Goal: Task Accomplishment & Management: Use online tool/utility

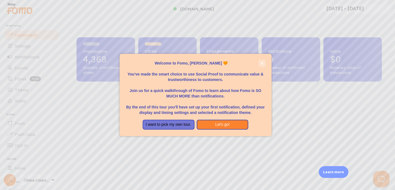
click at [263, 64] on icon "close," at bounding box center [261, 63] width 3 height 3
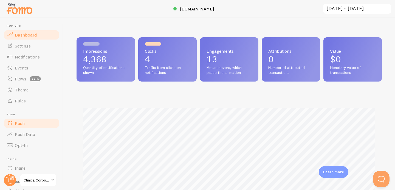
click at [27, 122] on link "Push" at bounding box center [31, 123] width 56 height 11
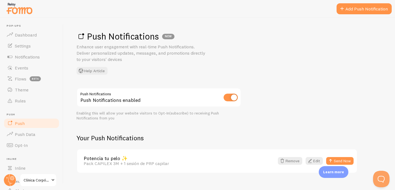
scroll to position [9, 0]
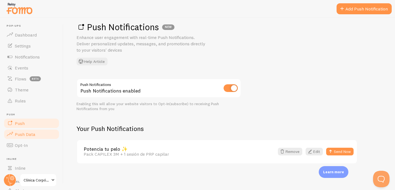
click at [35, 135] on link "Push Data" at bounding box center [31, 134] width 56 height 11
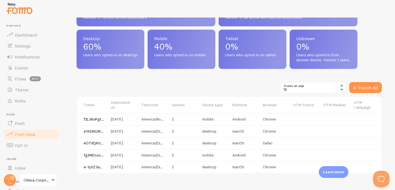
scroll to position [275, 0]
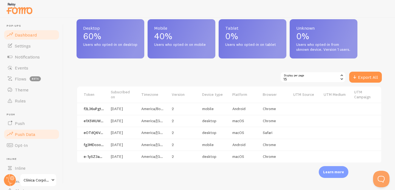
click at [22, 35] on span "Dashboard" at bounding box center [26, 34] width 22 height 5
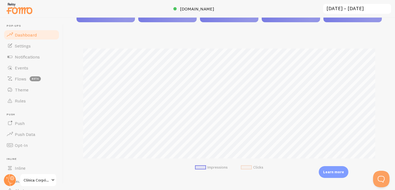
scroll to position [48, 0]
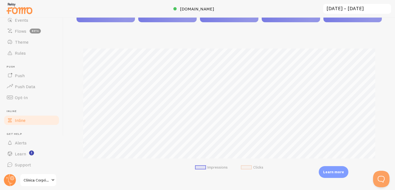
click at [33, 120] on link "Inline" at bounding box center [31, 120] width 56 height 11
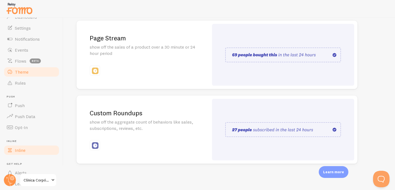
scroll to position [17, 0]
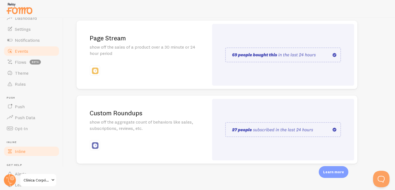
click at [27, 50] on span "Events" at bounding box center [21, 50] width 13 height 5
